Goal: Information Seeking & Learning: Understand process/instructions

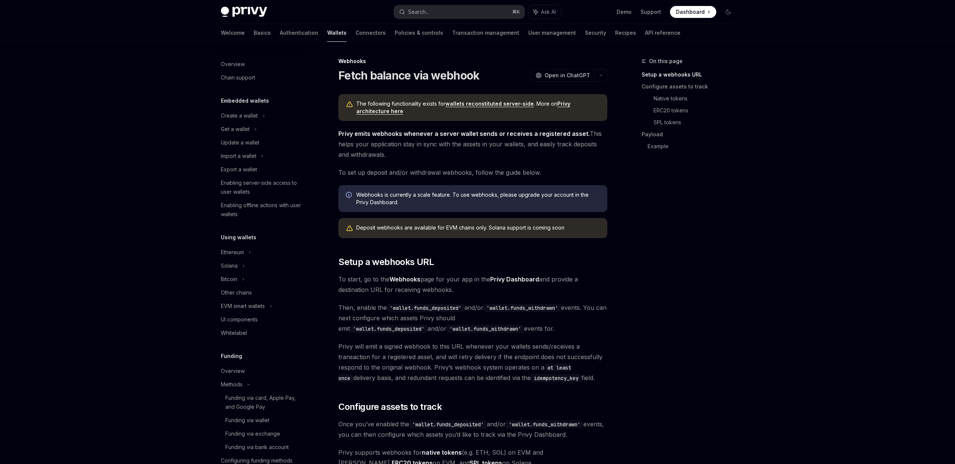
scroll to position [209, 0]
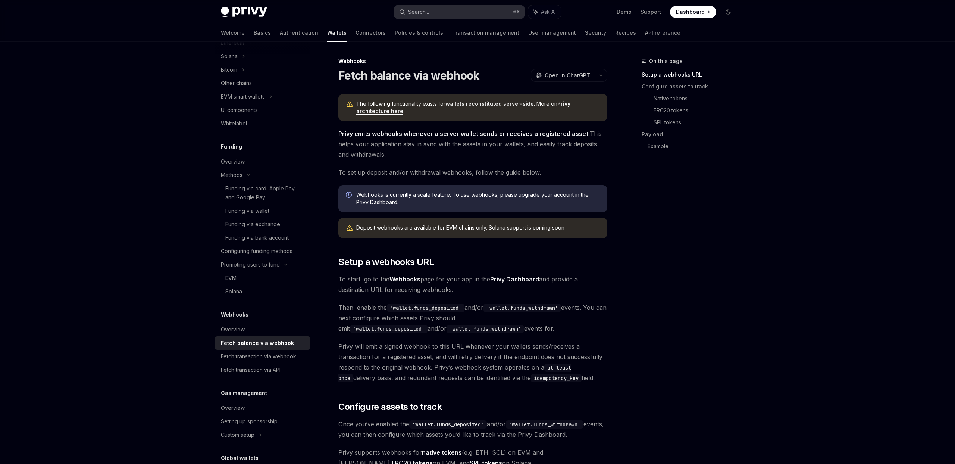
click at [416, 12] on div "Search..." at bounding box center [418, 11] width 21 height 9
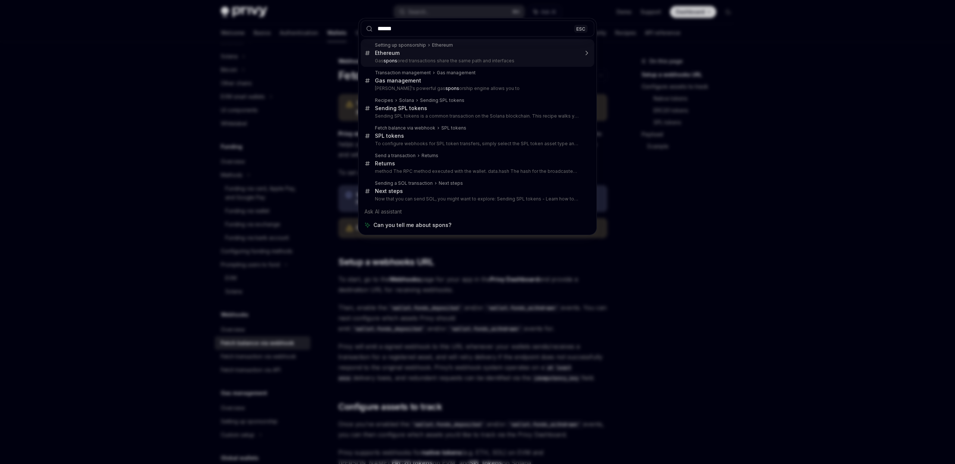
type input "*******"
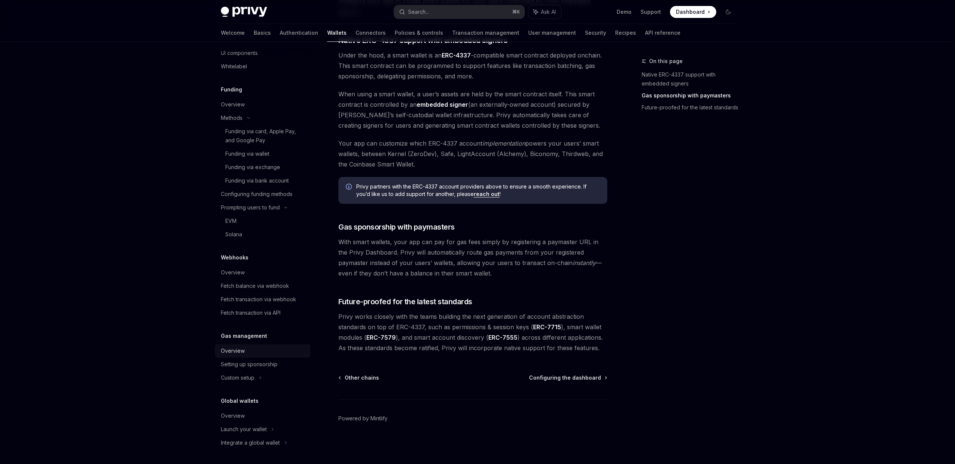
scroll to position [307, 0]
click at [257, 361] on div "Setting up sponsorship" at bounding box center [249, 363] width 57 height 9
type textarea "*"
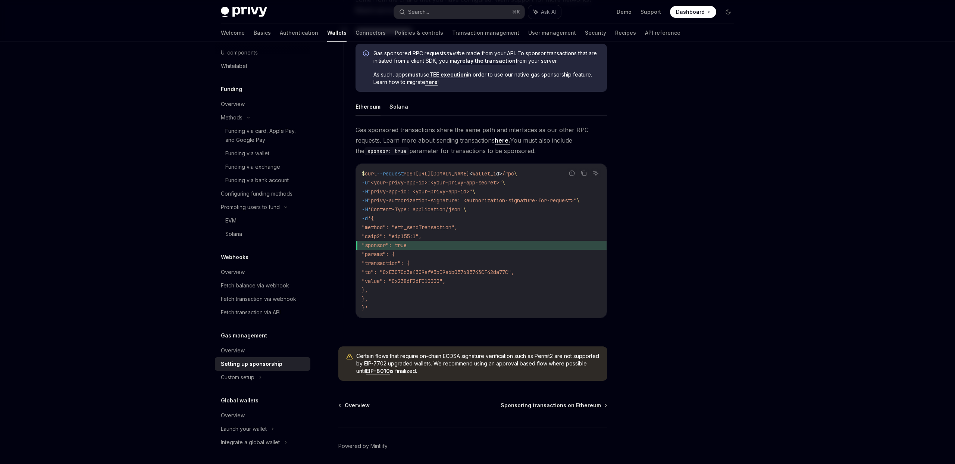
scroll to position [420, 0]
click at [407, 246] on span ""sponsor": true" at bounding box center [384, 244] width 45 height 7
copy code ""sponsor": true"
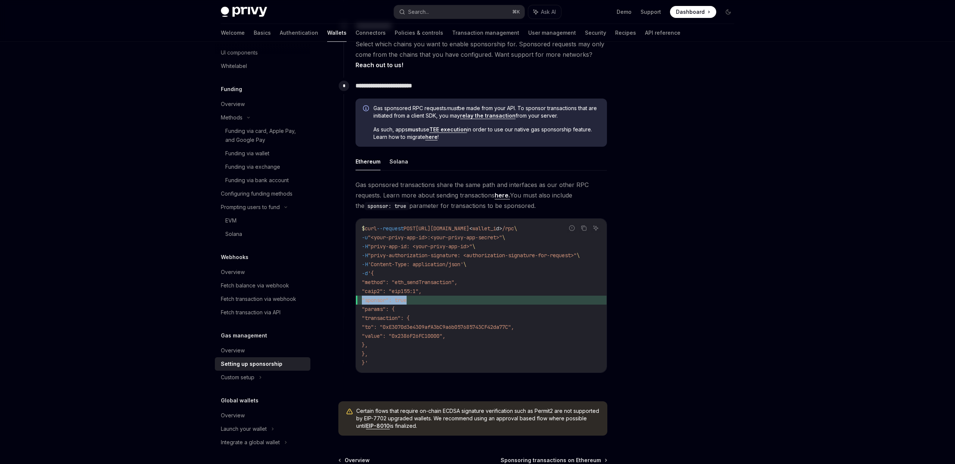
scroll to position [365, 0]
click at [633, 198] on div at bounding box center [683, 260] width 113 height 407
